Goal: Navigation & Orientation: Find specific page/section

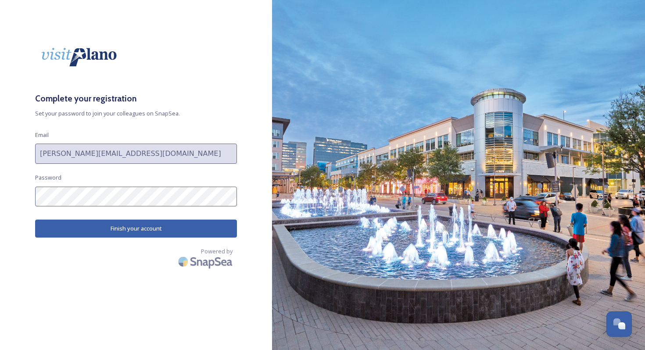
click at [123, 227] on button "Finish your account" at bounding box center [136, 229] width 202 height 18
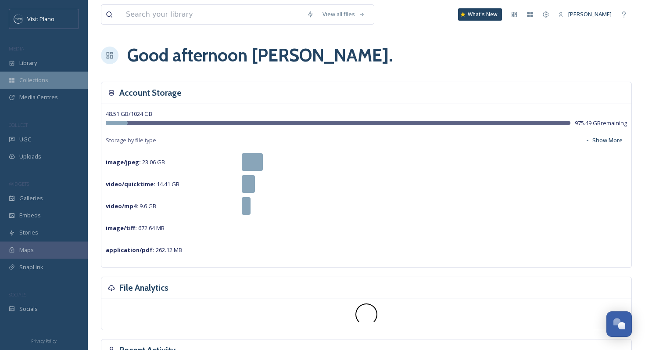
click at [42, 82] on span "Collections" at bounding box center [33, 80] width 29 height 8
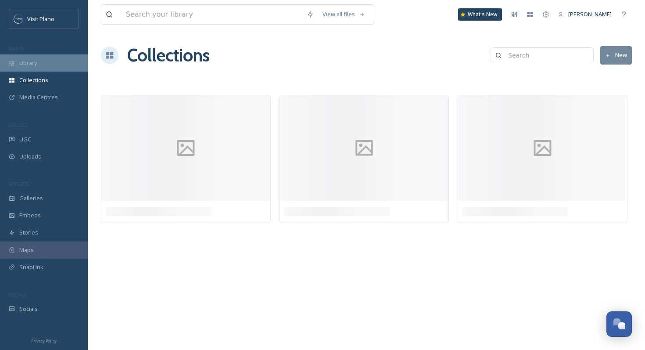
click at [35, 64] on span "Library" at bounding box center [28, 63] width 18 height 8
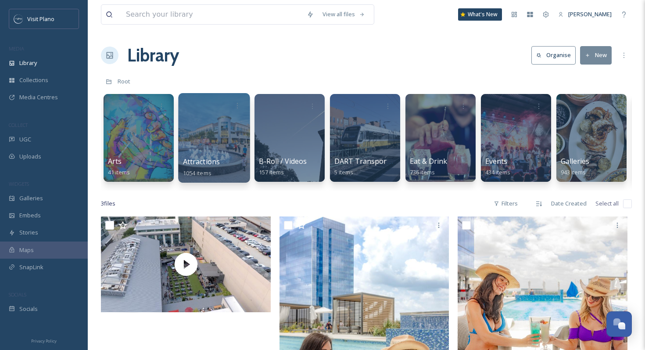
click at [215, 151] on div at bounding box center [214, 138] width 72 height 90
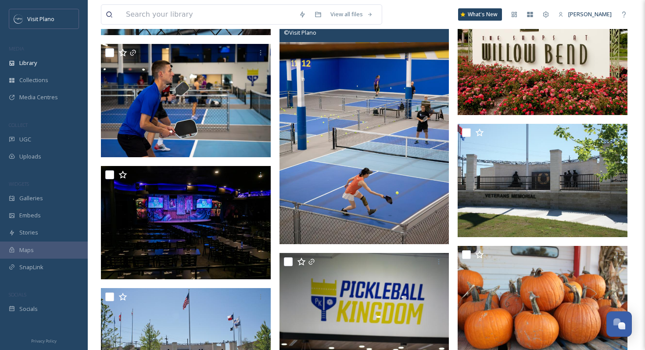
scroll to position [2953, 0]
